Goal: Transaction & Acquisition: Purchase product/service

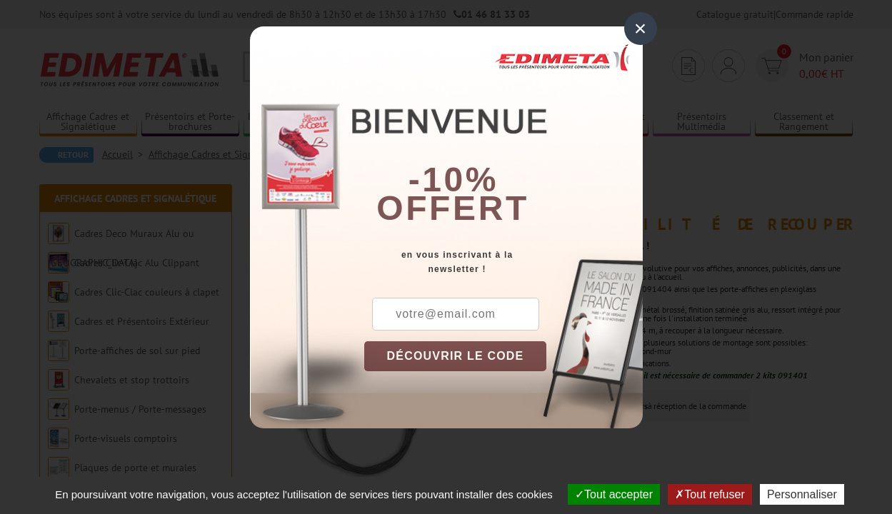
click at [638, 26] on div "×" at bounding box center [640, 28] width 33 height 33
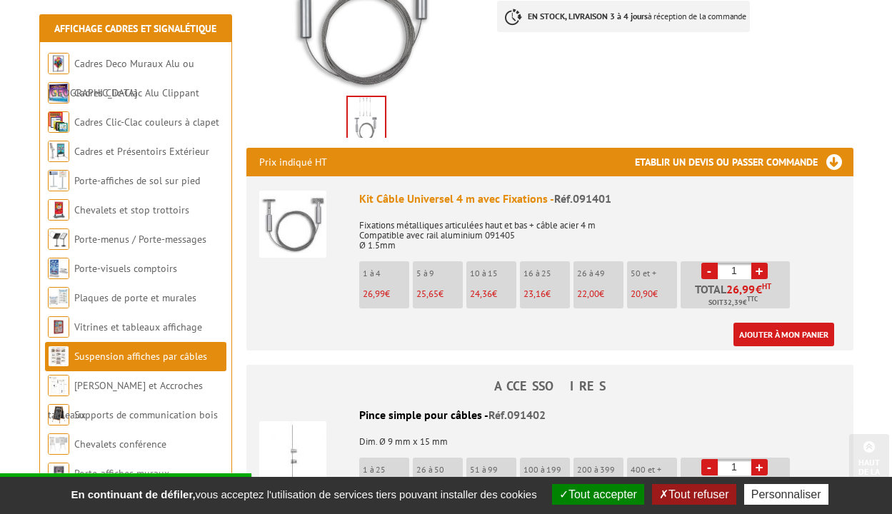
scroll to position [396, 0]
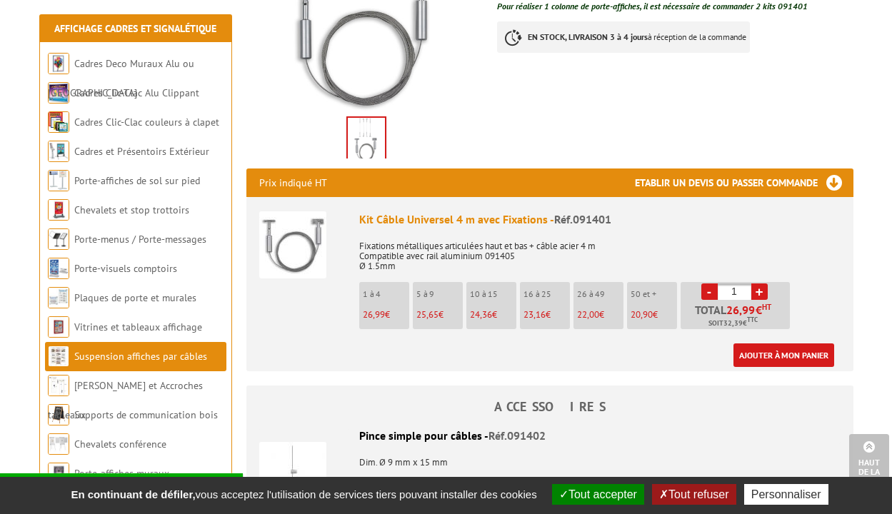
scroll to position [372, 0]
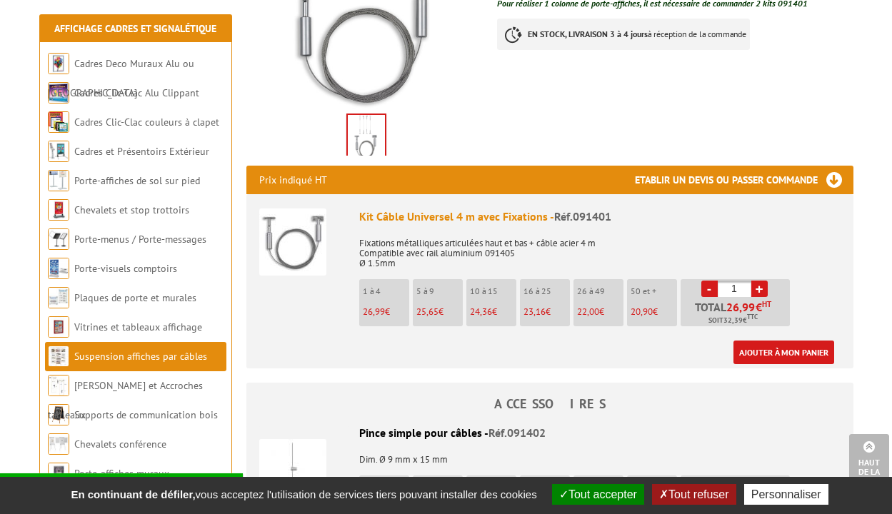
click at [377, 297] on li "1 à 4 26,99 €" at bounding box center [384, 302] width 50 height 47
click at [798, 346] on link "Ajouter à mon panier" at bounding box center [783, 353] width 101 height 24
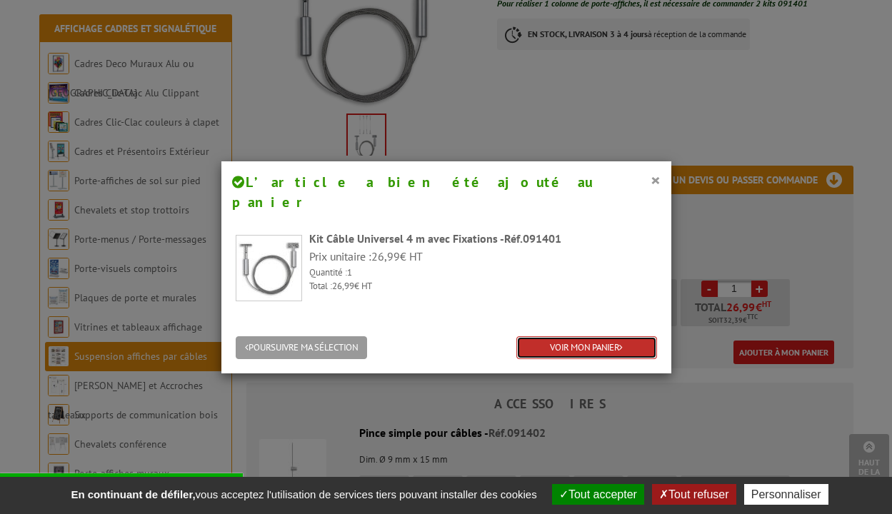
click at [581, 336] on link "VOIR MON PANIER" at bounding box center [586, 348] width 141 height 24
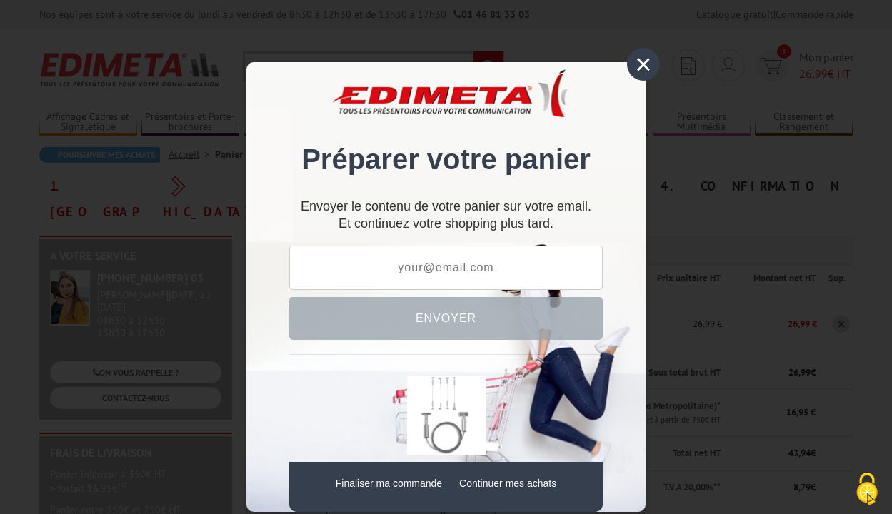
click at [643, 72] on div "×" at bounding box center [643, 64] width 33 height 33
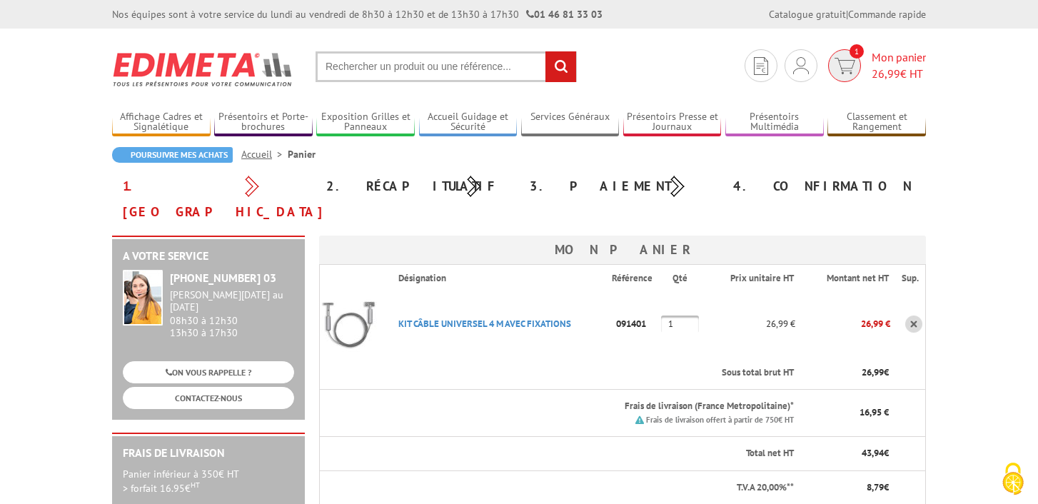
click at [846, 64] on img at bounding box center [845, 66] width 21 height 16
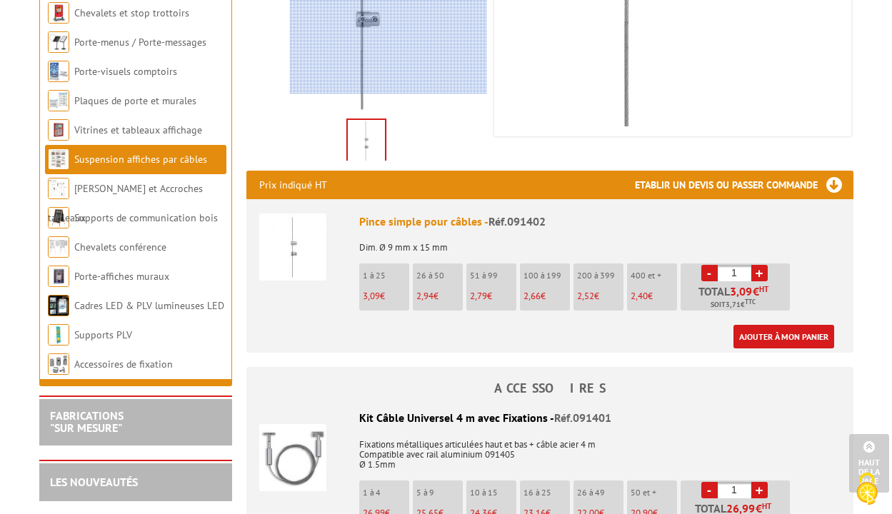
scroll to position [390, 0]
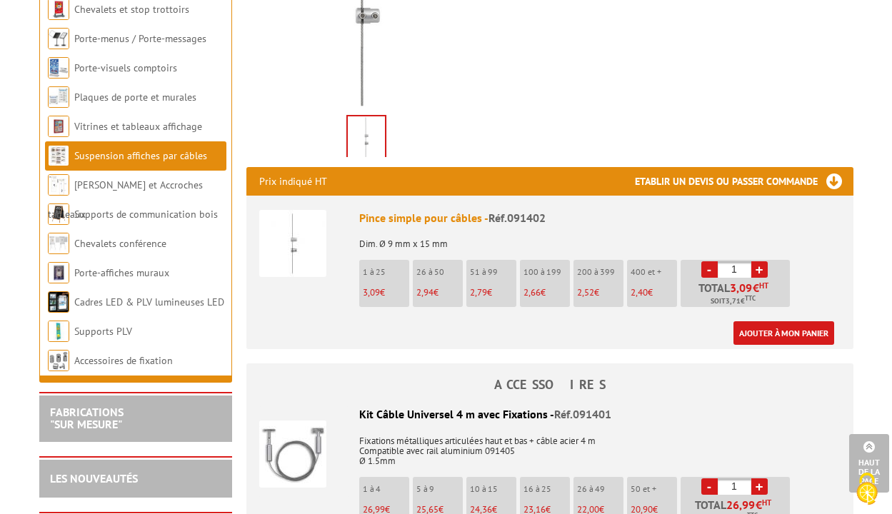
click at [757, 261] on link "+" at bounding box center [759, 269] width 16 height 16
type input "2"
click at [773, 321] on link "Ajouter à mon panier" at bounding box center [783, 333] width 101 height 24
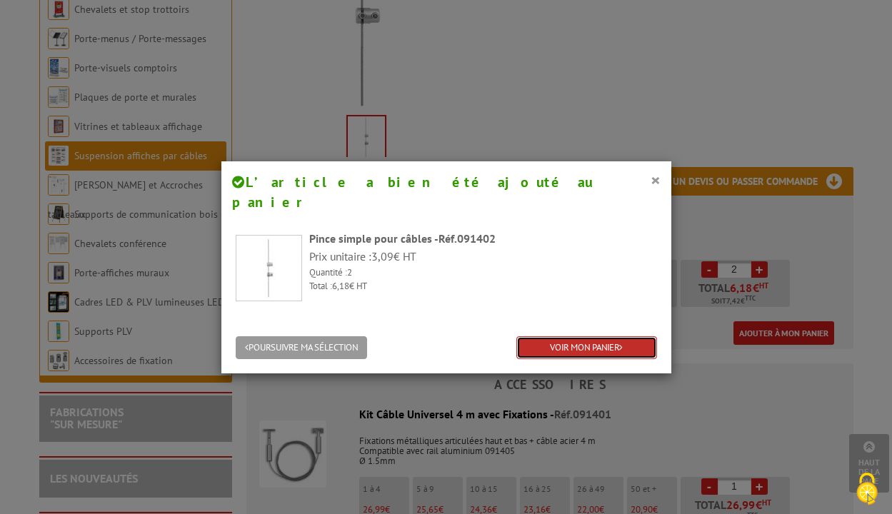
click at [593, 336] on link "VOIR MON PANIER" at bounding box center [586, 348] width 141 height 24
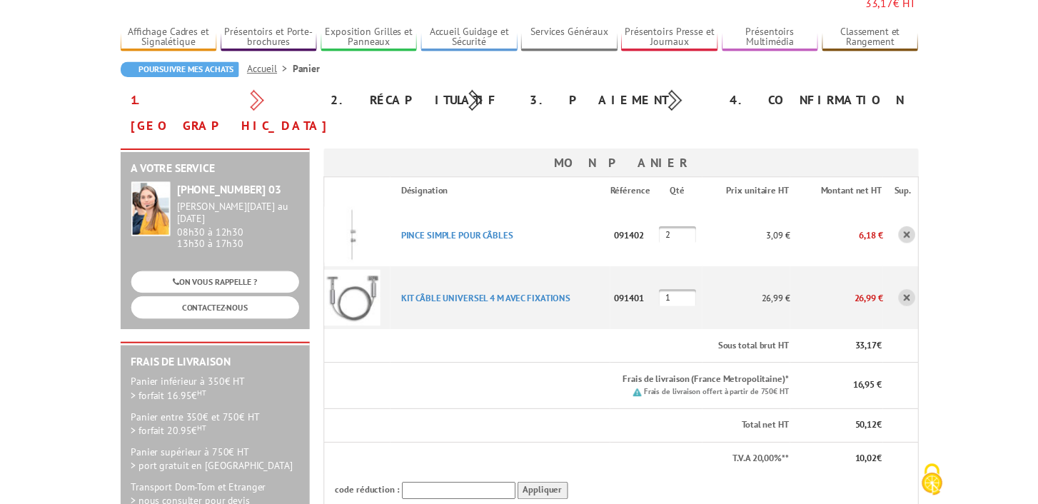
scroll to position [109, 0]
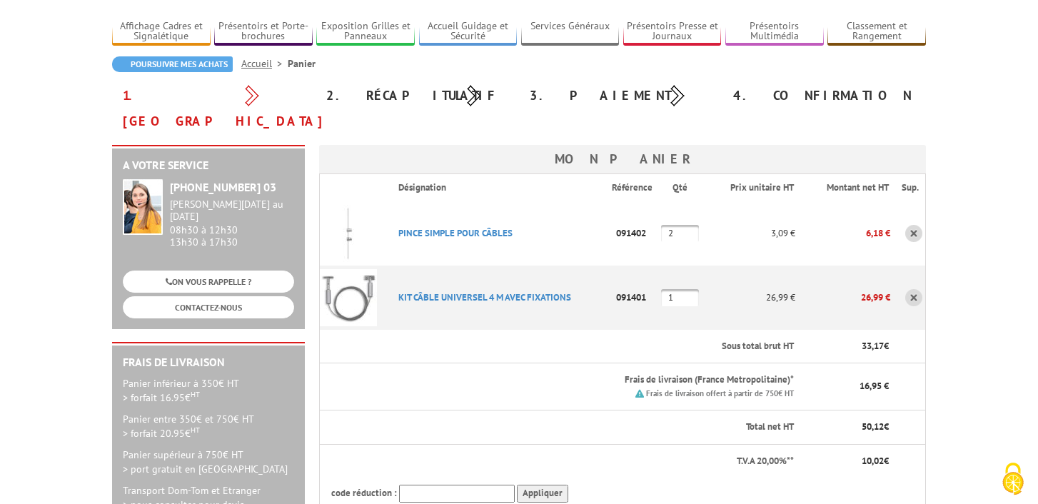
scroll to position [81, 0]
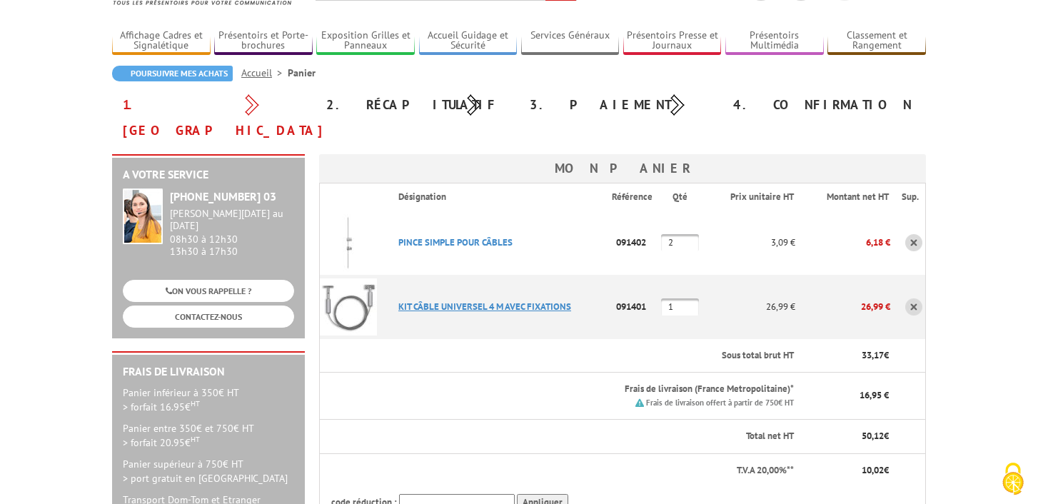
click at [489, 301] on link "KIT CâBLE UNIVERSEL 4 M AVEC FIXATIONS" at bounding box center [485, 307] width 173 height 12
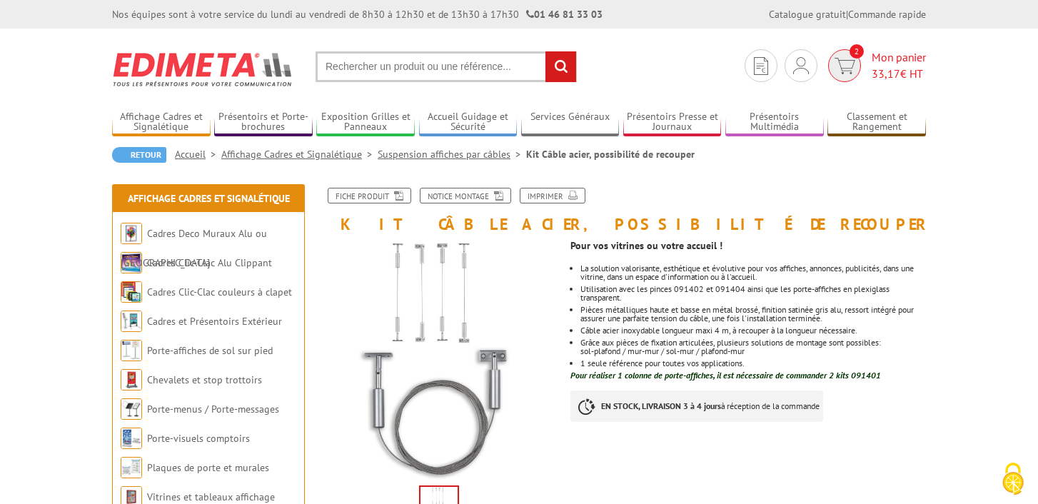
click at [845, 66] on img at bounding box center [845, 66] width 21 height 16
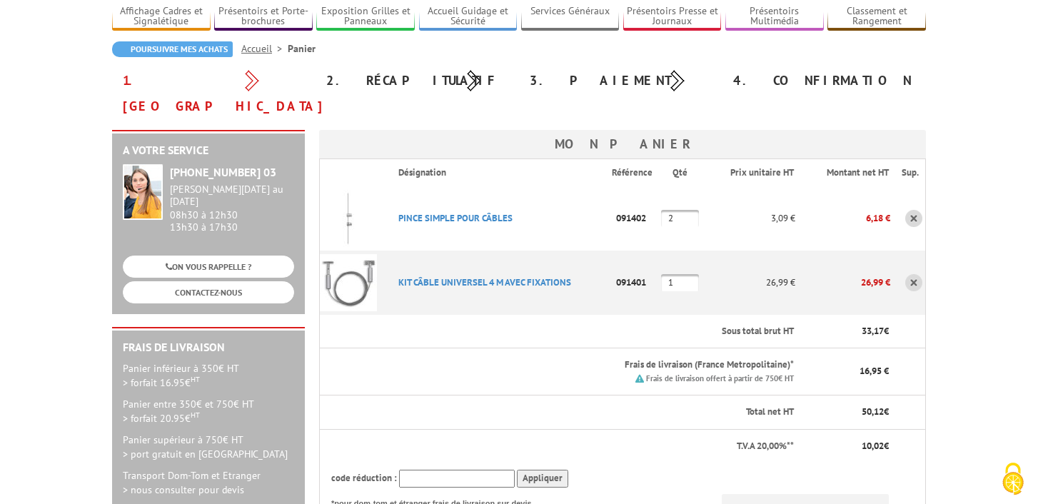
scroll to position [97, 0]
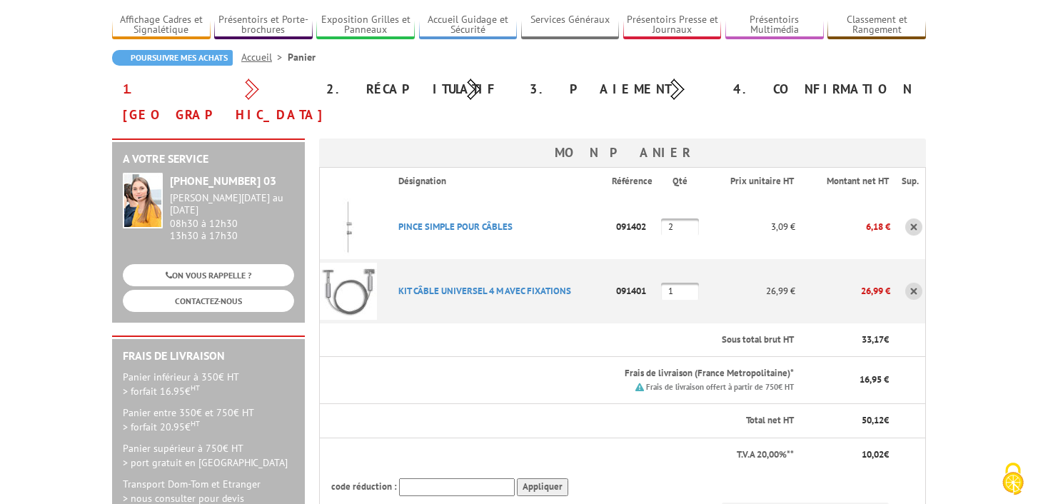
click at [344, 266] on img at bounding box center [348, 291] width 57 height 57
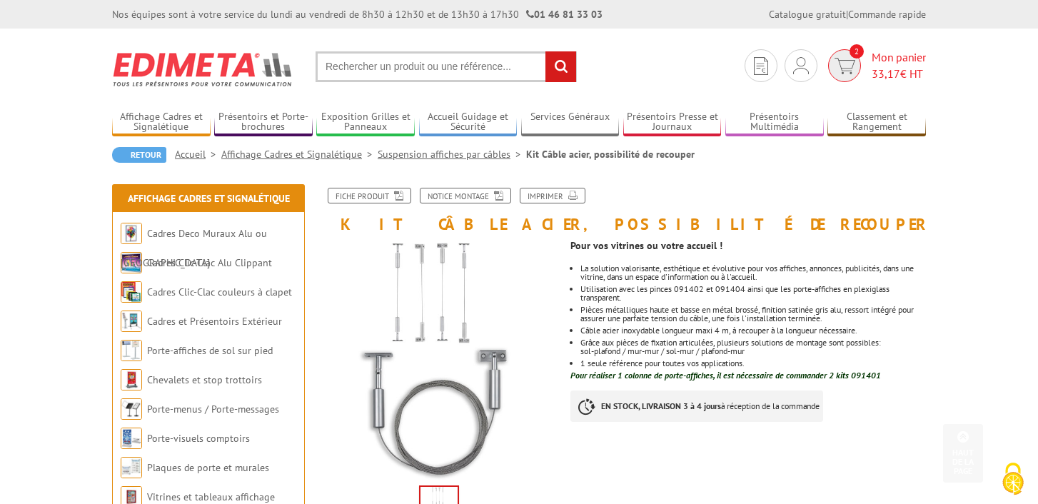
click at [845, 64] on img at bounding box center [845, 66] width 21 height 16
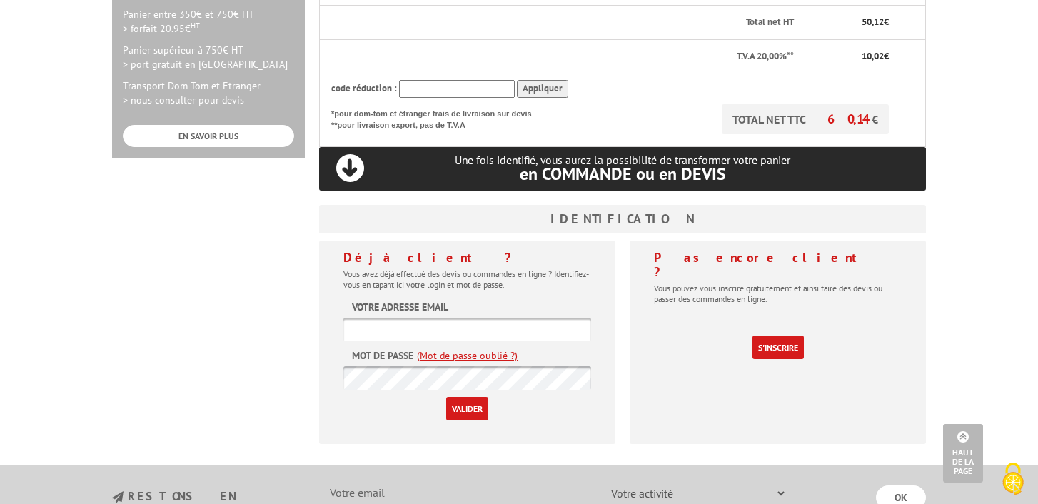
scroll to position [506, 0]
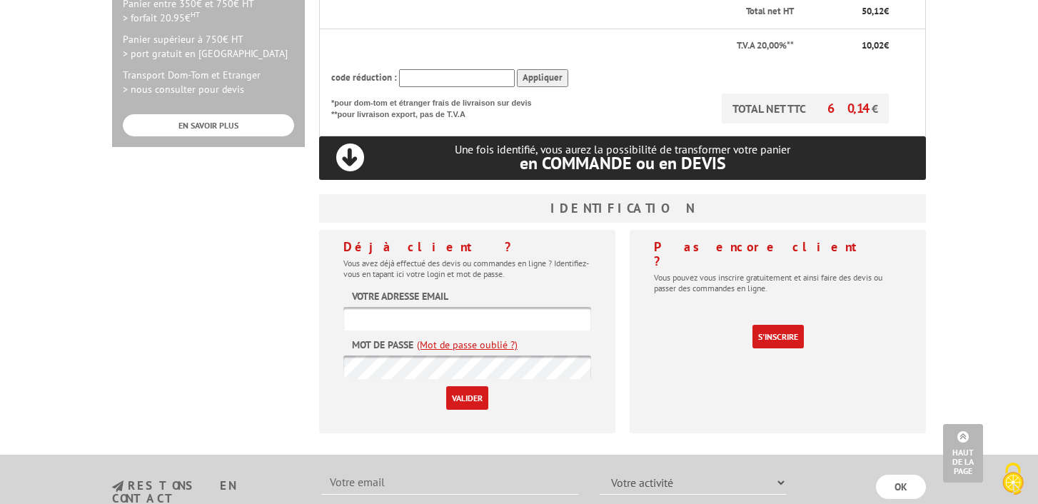
click at [441, 307] on input "text" at bounding box center [468, 319] width 248 height 24
type input "jlepecheur@3ds.fr"
click at [475, 386] on input "Valider" at bounding box center [467, 398] width 42 height 24
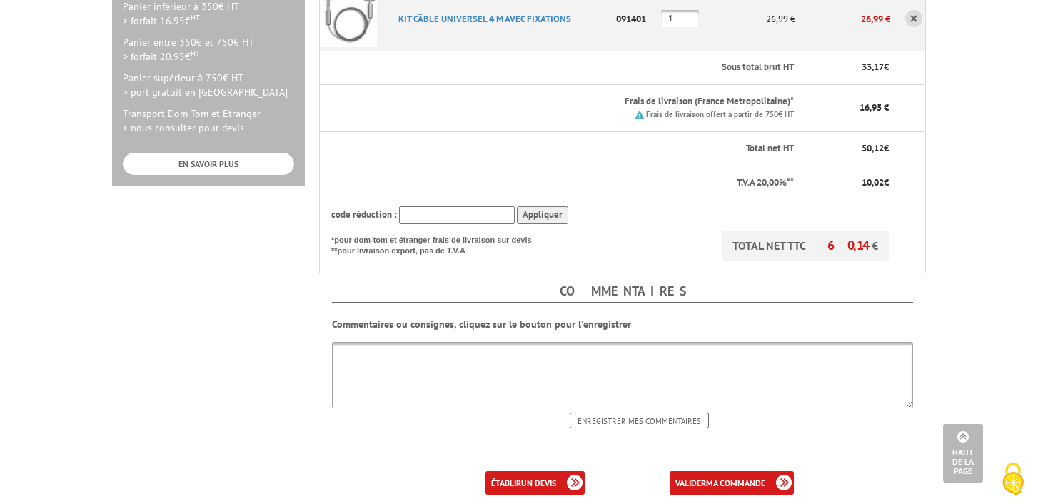
scroll to position [501, 0]
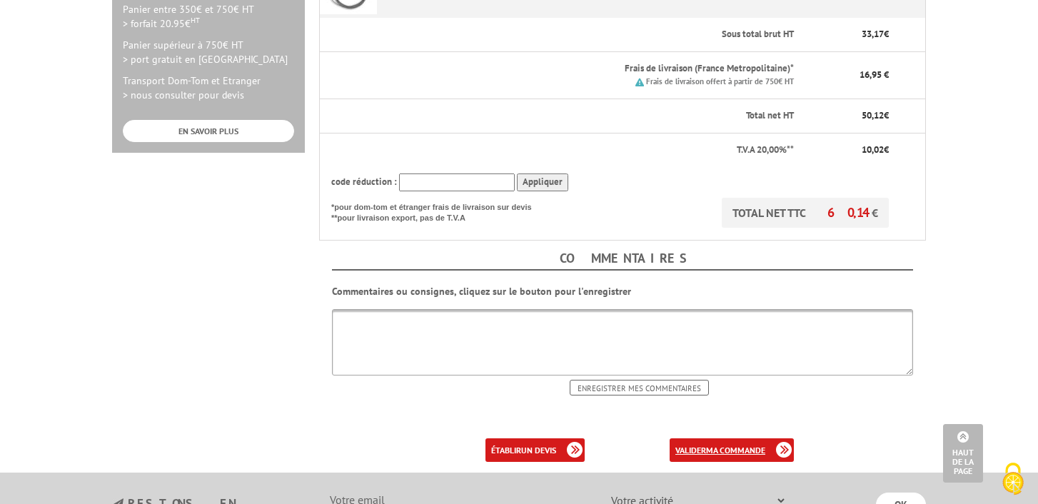
click at [755, 439] on link "valider ma commande" at bounding box center [732, 451] width 124 height 24
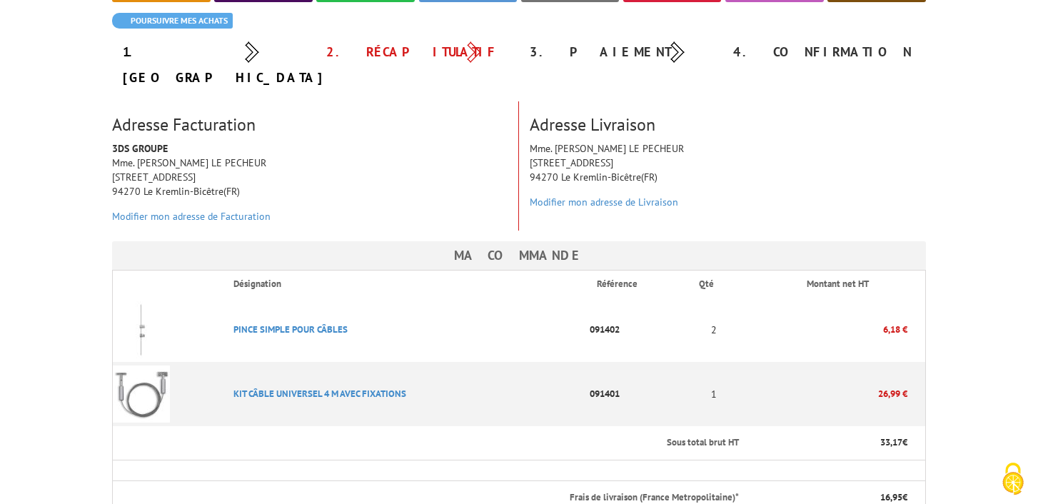
scroll to position [153, 0]
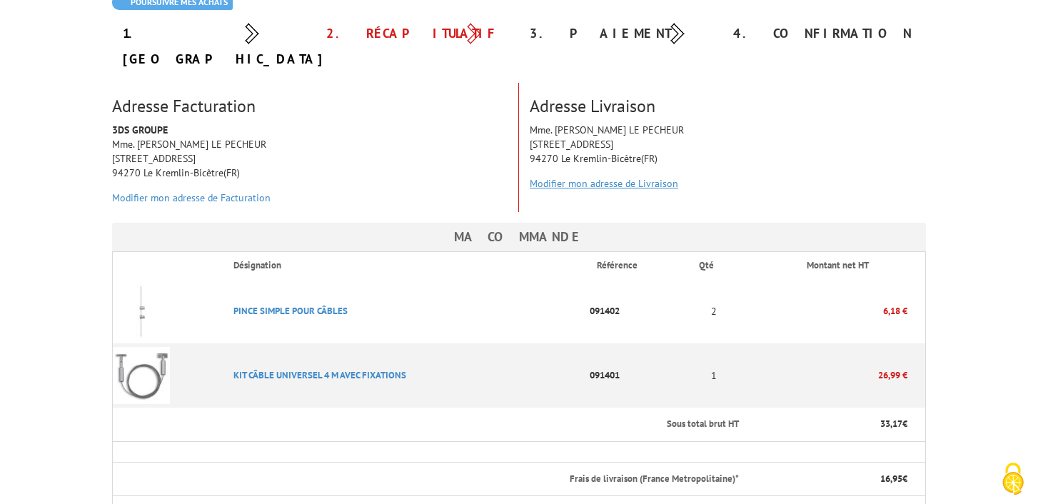
click at [598, 177] on link "Modifier mon adresse de Livraison" at bounding box center [604, 183] width 149 height 13
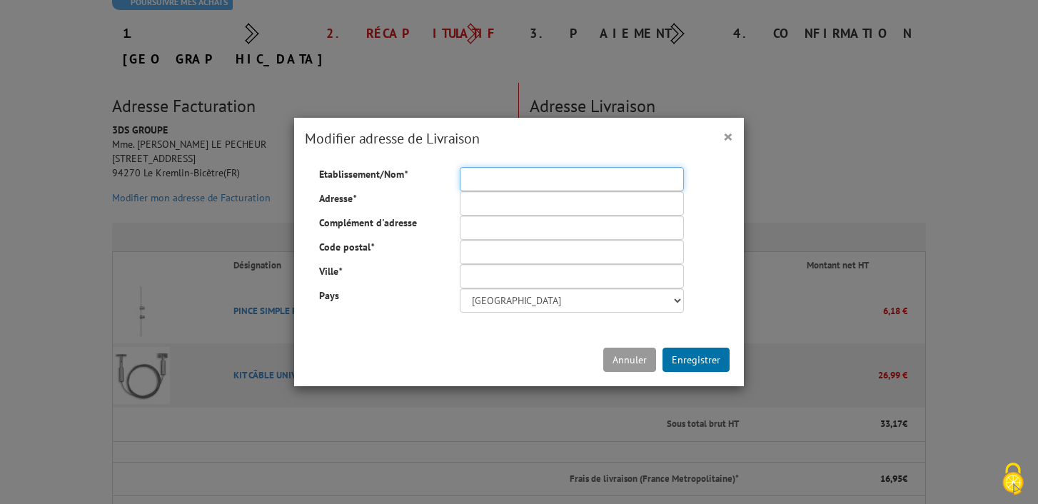
click at [495, 175] on input "Etablissement/Nom *" at bounding box center [572, 179] width 224 height 24
type input "3DS GROUPE"
click at [511, 206] on input "Adresse *" at bounding box center [572, 203] width 224 height 24
type input "[STREET_ADDRESS]"
click at [479, 205] on input "84 rue des meuniers" at bounding box center [572, 203] width 224 height 24
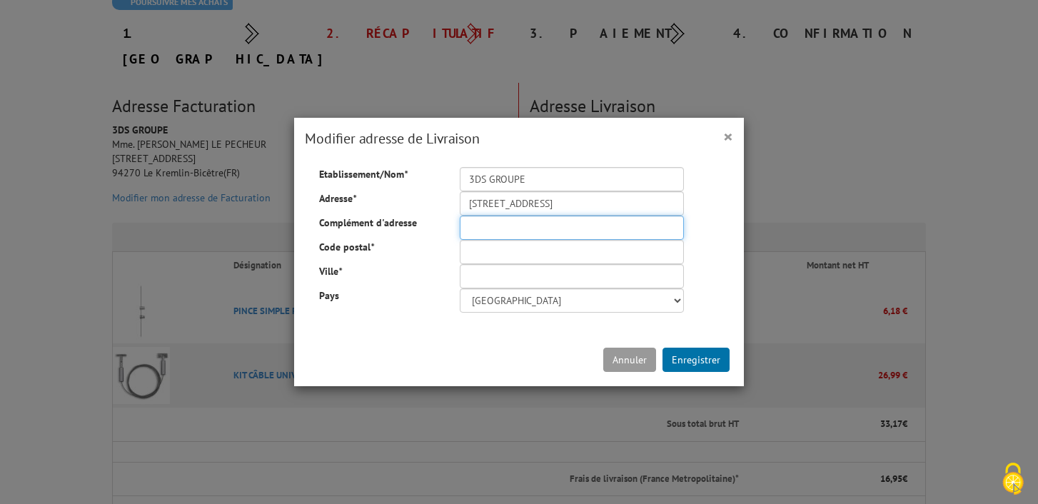
click at [524, 229] on input "Complément d'adresse" at bounding box center [572, 228] width 224 height 24
click at [515, 250] on input "Code postal *" at bounding box center [572, 252] width 224 height 24
type input "92220"
click at [531, 281] on input "Ville *" at bounding box center [572, 276] width 224 height 24
type input "Bagneux"
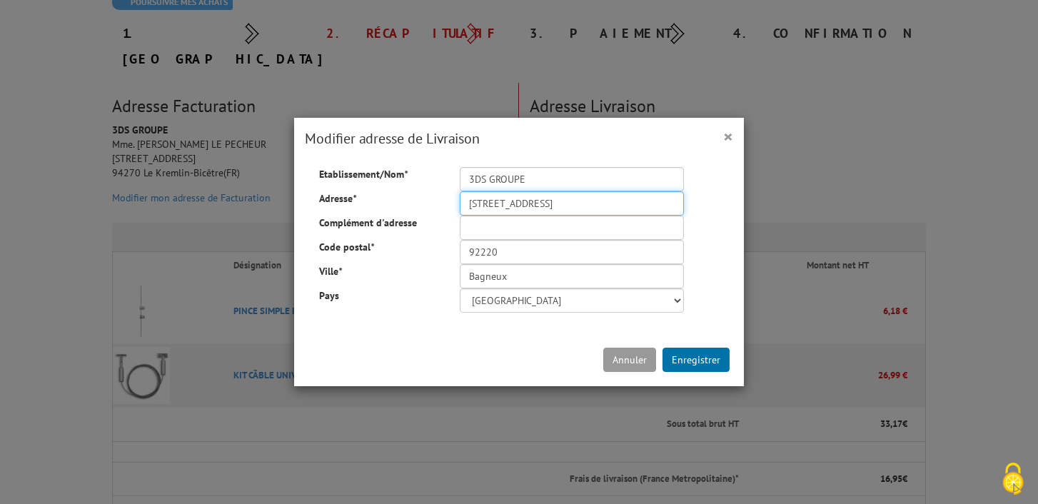
click at [476, 204] on input "84 rue des meuniers" at bounding box center [572, 203] width 224 height 24
type input "80-84 rue des meuniers"
click at [707, 364] on button "Enregistrer" at bounding box center [696, 360] width 67 height 24
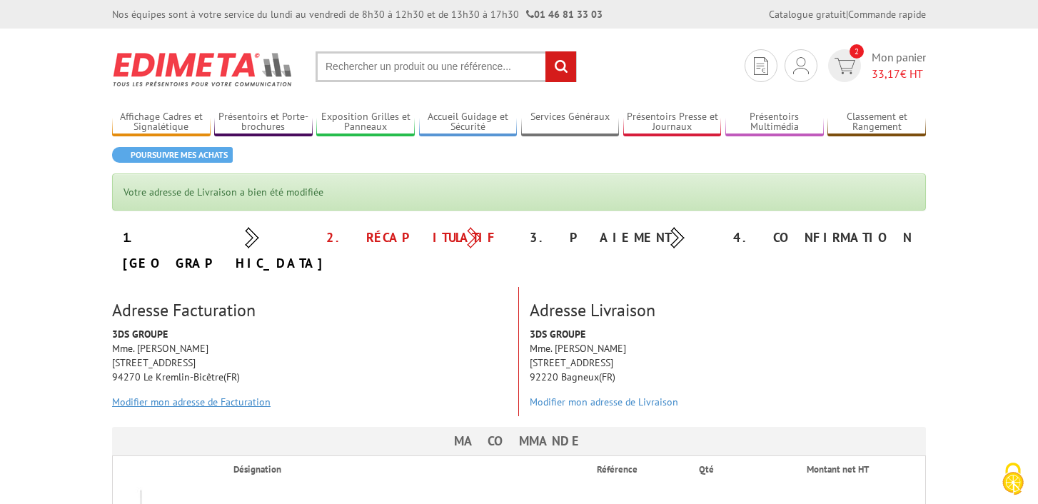
click at [241, 396] on link "Modifier mon adresse de Facturation" at bounding box center [191, 402] width 159 height 13
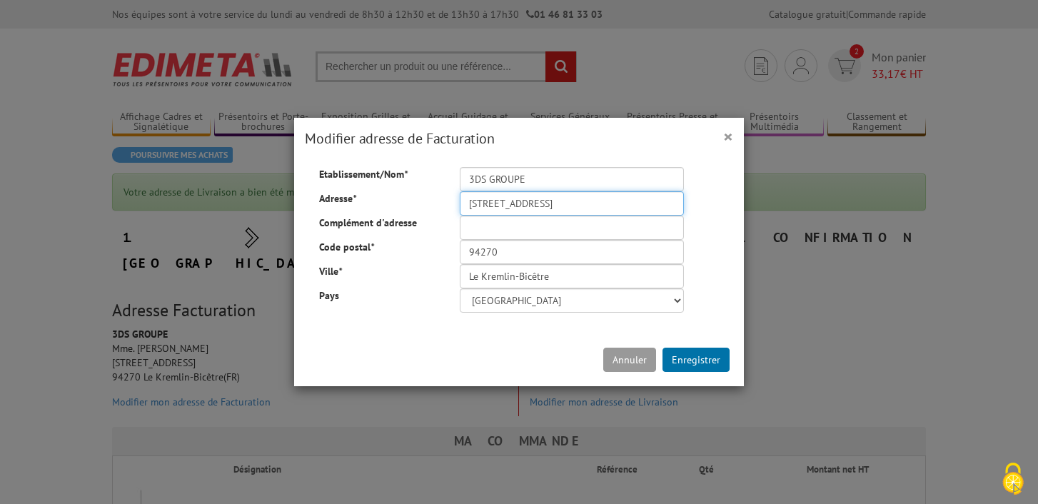
drag, startPoint x: 558, startPoint y: 205, endPoint x: 437, endPoint y: 205, distance: 121.4
click at [437, 178] on div "Adresse * 19 Rue Danton" at bounding box center [519, 178] width 421 height 0
type input "[STREET_ADDRESS]"
drag, startPoint x: 561, startPoint y: 276, endPoint x: 471, endPoint y: 276, distance: 90.7
click at [471, 276] on input "Le Kremlin-Bicêtre" at bounding box center [572, 276] width 224 height 24
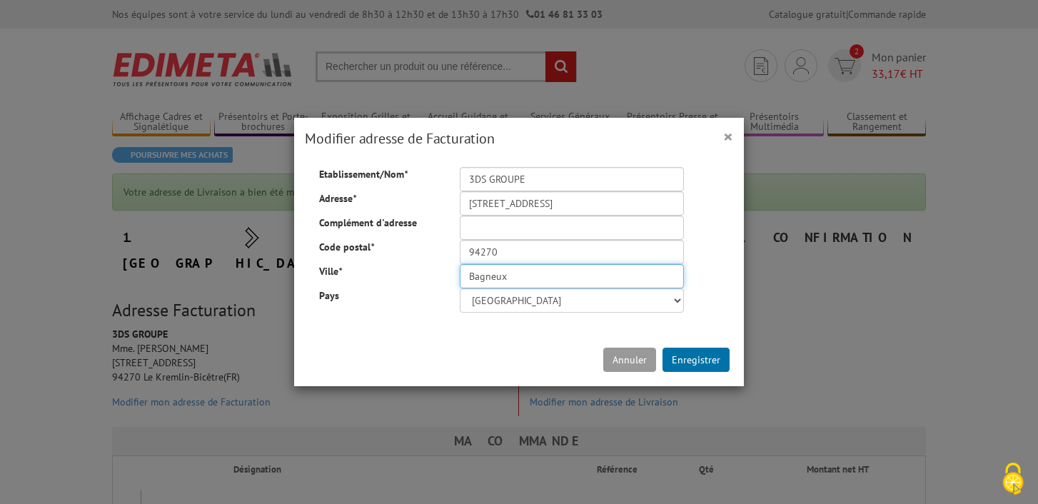
type input "Bagneux"
click at [501, 250] on input "94270" at bounding box center [572, 252] width 224 height 24
type input "92220"
click at [470, 363] on div "Annuler Enregistrer" at bounding box center [519, 360] width 450 height 52
click at [698, 360] on button "Enregistrer" at bounding box center [696, 360] width 67 height 24
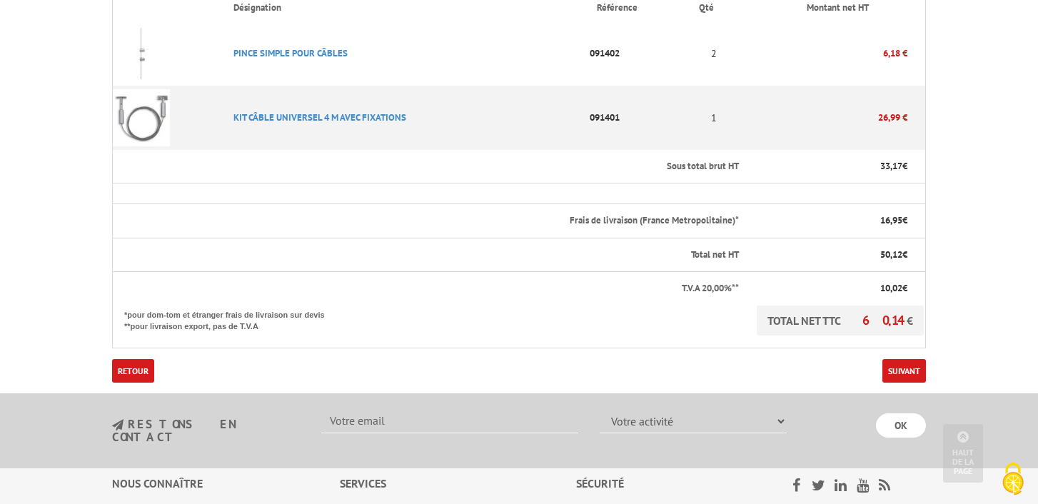
scroll to position [487, 0]
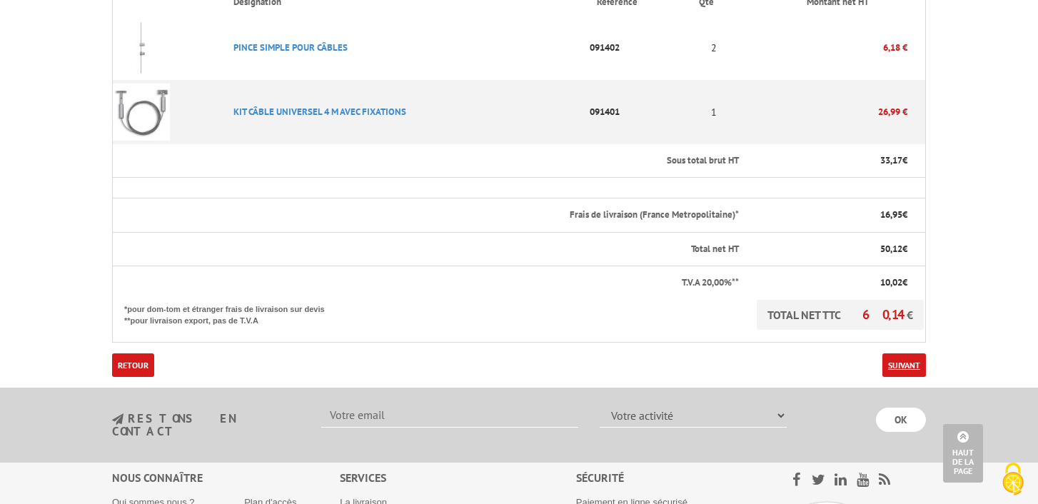
click at [913, 354] on link "Suivant" at bounding box center [905, 366] width 44 height 24
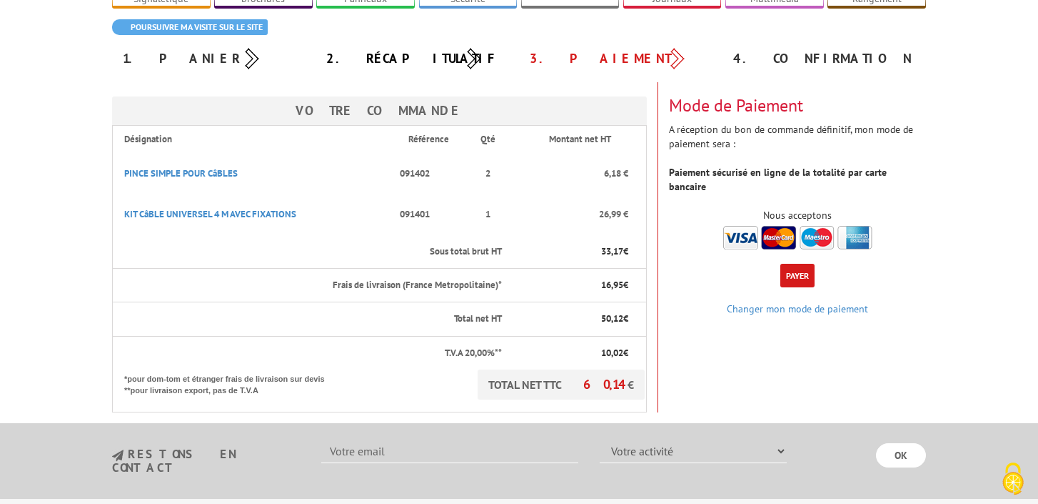
scroll to position [136, 0]
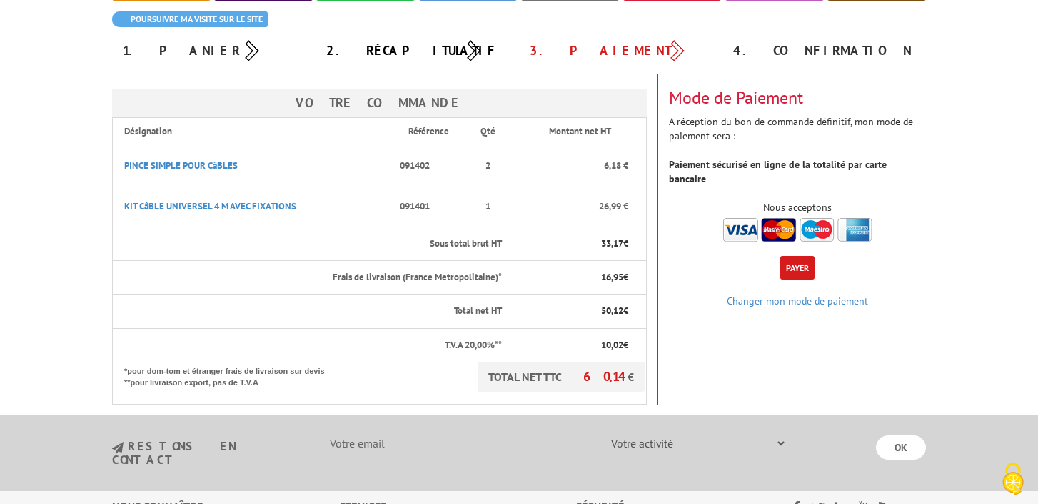
click at [799, 257] on button "Payer" at bounding box center [798, 268] width 34 height 24
